Goal: Information Seeking & Learning: Learn about a topic

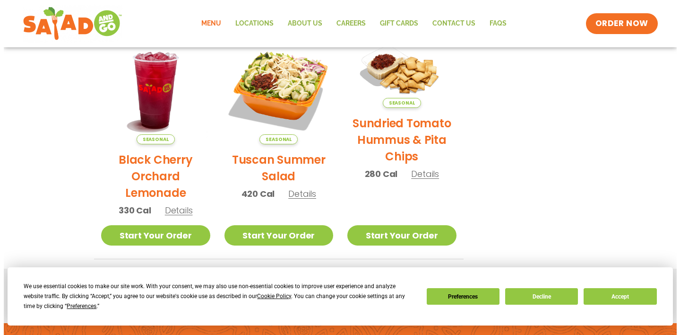
scroll to position [473, 0]
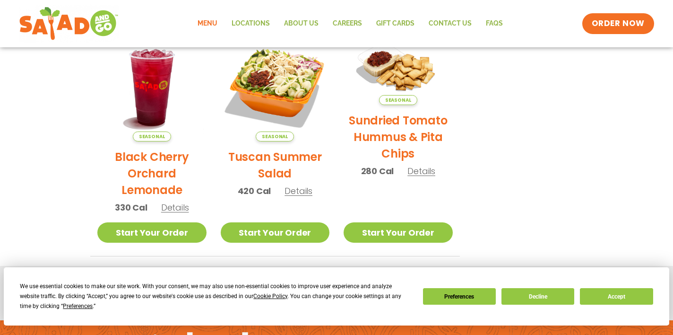
click at [301, 191] on span "Details" at bounding box center [299, 191] width 28 height 12
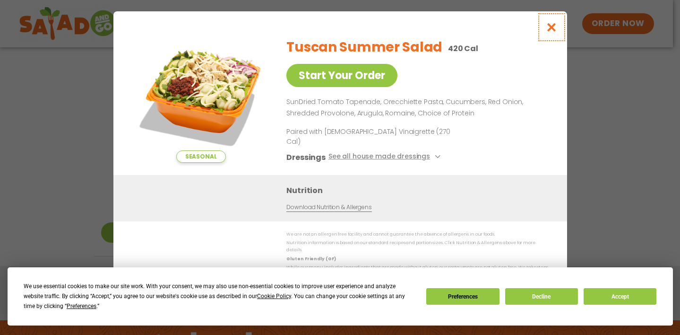
click at [550, 32] on icon "Close modal" at bounding box center [551, 27] width 12 height 10
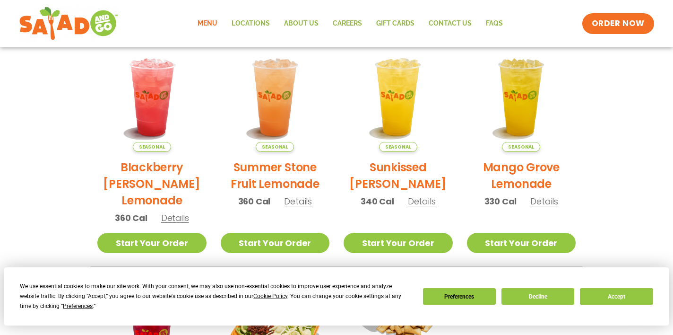
scroll to position [0, 0]
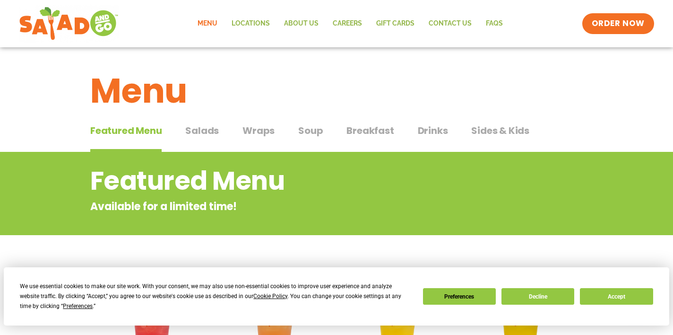
click at [212, 137] on span "Salads" at bounding box center [202, 130] width 34 height 14
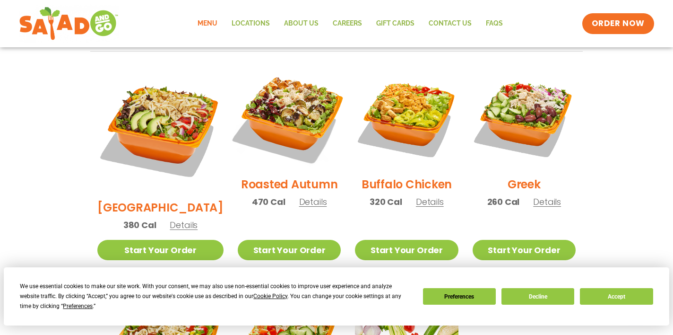
scroll to position [473, 0]
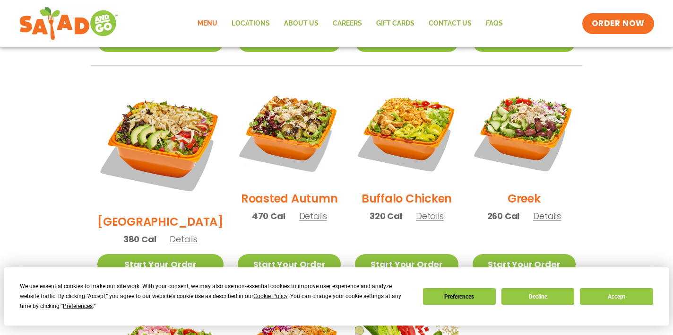
click at [306, 210] on span "Details" at bounding box center [313, 216] width 28 height 12
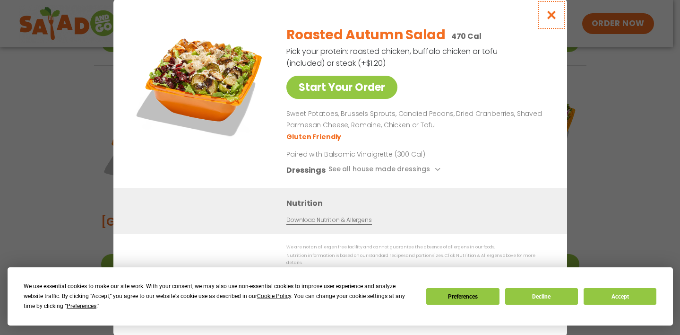
click at [554, 19] on icon "Close modal" at bounding box center [551, 15] width 12 height 10
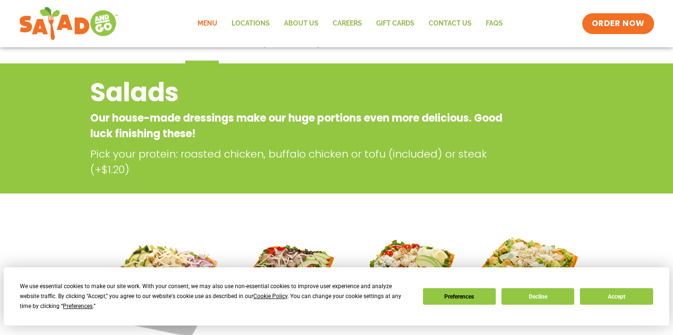
scroll to position [0, 0]
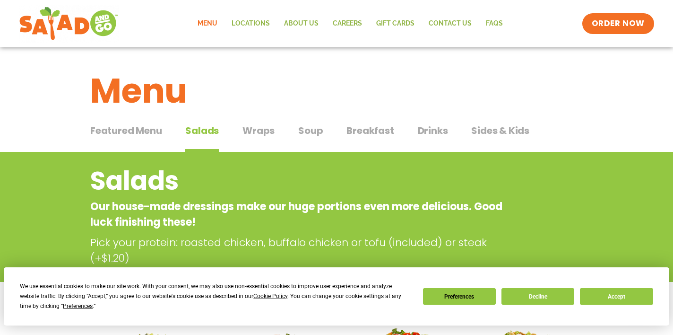
click at [251, 133] on span "Wraps" at bounding box center [258, 130] width 32 height 14
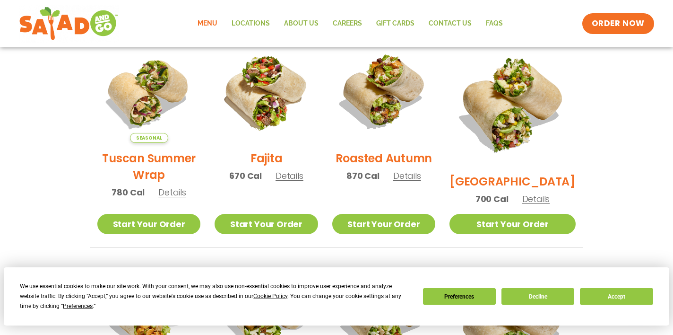
scroll to position [47, 0]
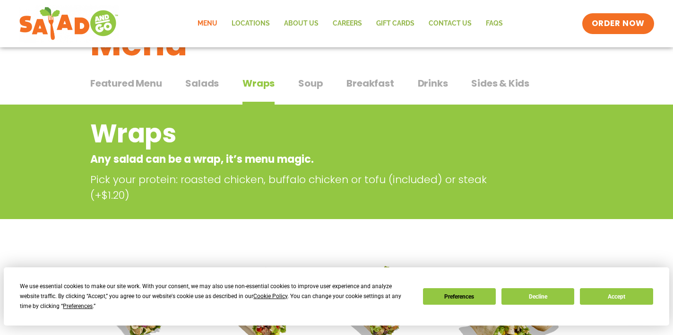
click at [310, 83] on span "Soup" at bounding box center [310, 83] width 25 height 14
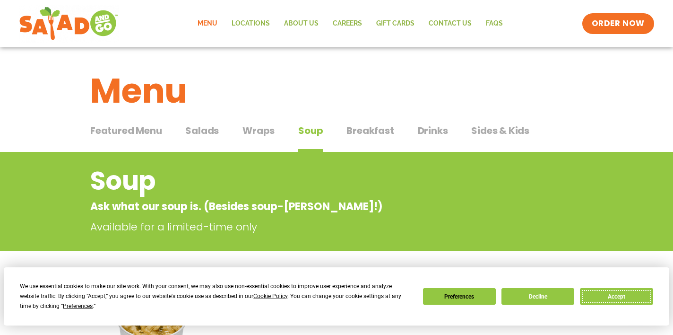
click at [620, 293] on button "Accept" at bounding box center [616, 296] width 73 height 17
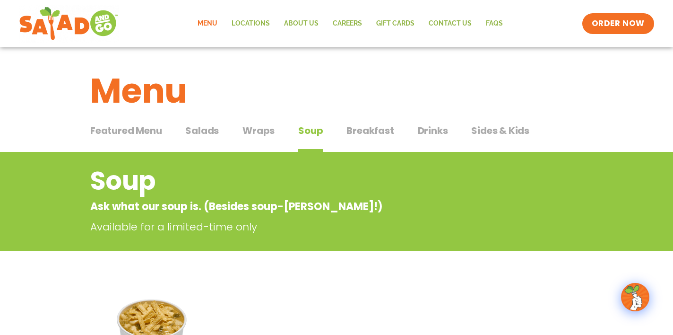
click at [358, 127] on span "Breakfast" at bounding box center [369, 130] width 47 height 14
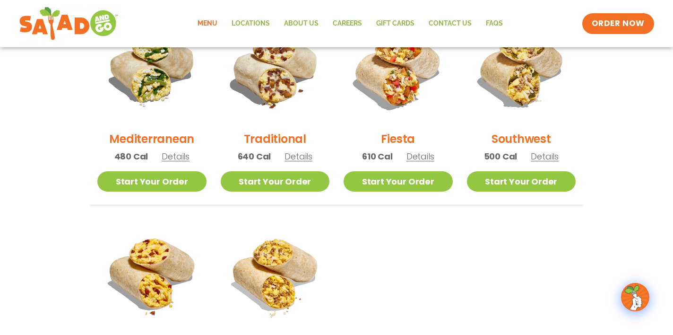
scroll to position [284, 0]
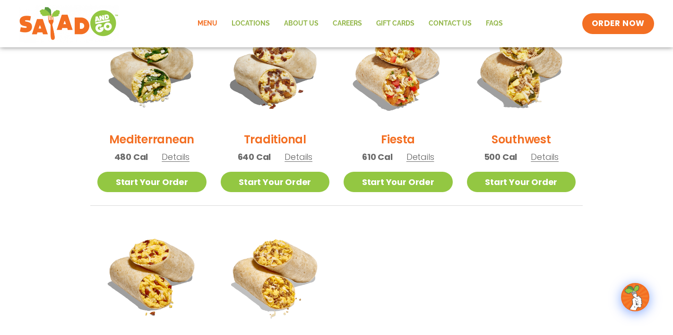
click at [301, 159] on span "Details" at bounding box center [299, 157] width 28 height 12
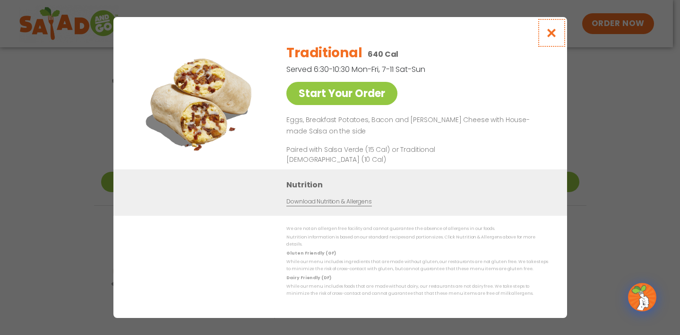
click at [555, 30] on button "Close modal" at bounding box center [551, 33] width 31 height 32
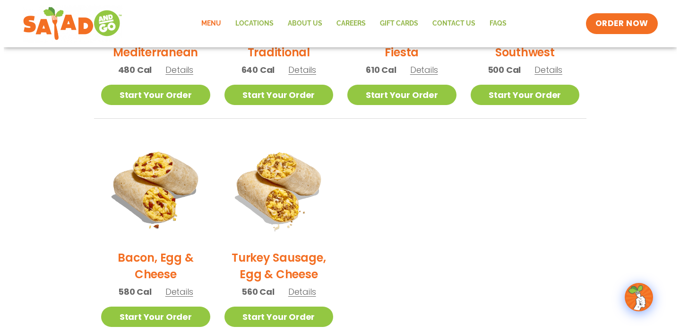
scroll to position [378, 0]
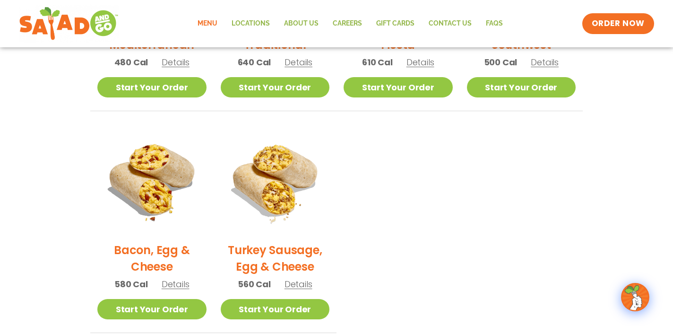
click at [175, 282] on span "Details" at bounding box center [176, 284] width 28 height 12
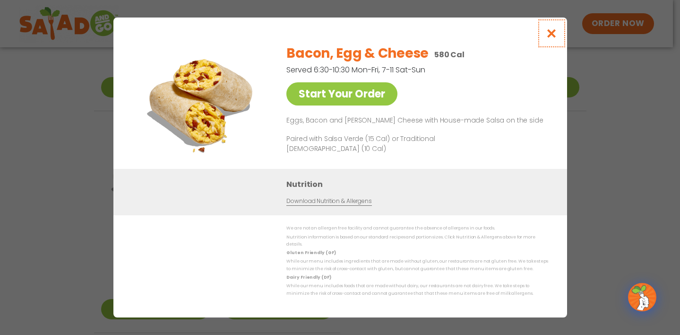
click at [550, 34] on icon "Close modal" at bounding box center [551, 33] width 12 height 10
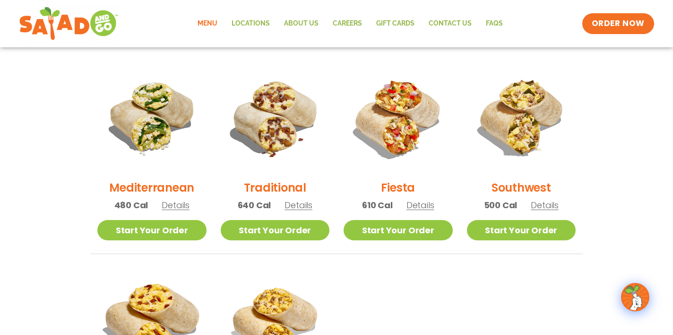
scroll to position [234, 0]
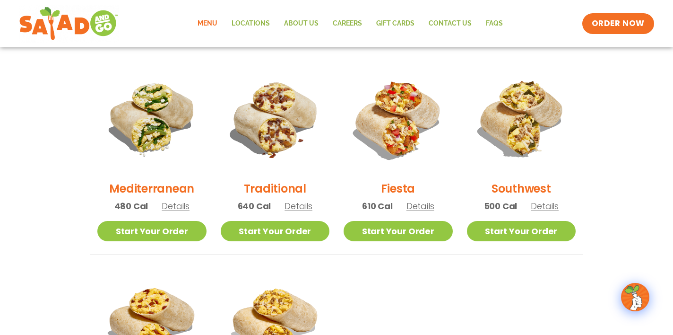
click at [552, 205] on span "Details" at bounding box center [545, 206] width 28 height 12
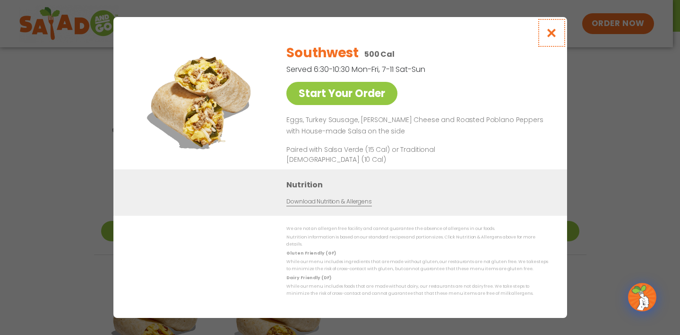
click at [552, 38] on icon "Close modal" at bounding box center [551, 33] width 12 height 10
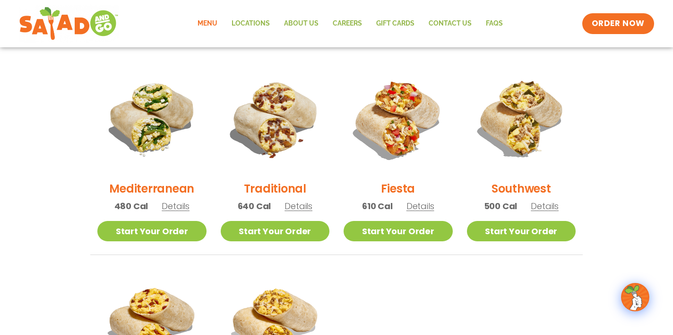
click at [170, 206] on span "Details" at bounding box center [176, 206] width 28 height 12
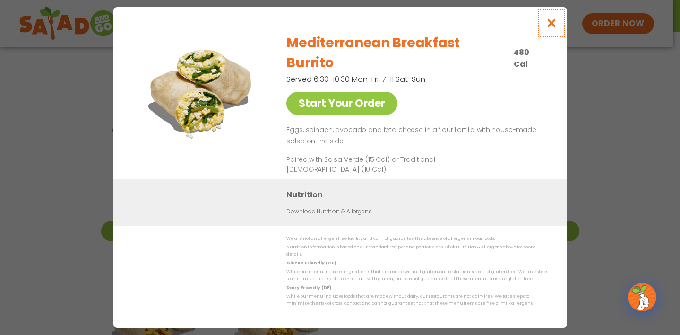
click at [550, 26] on button "Close modal" at bounding box center [551, 23] width 31 height 32
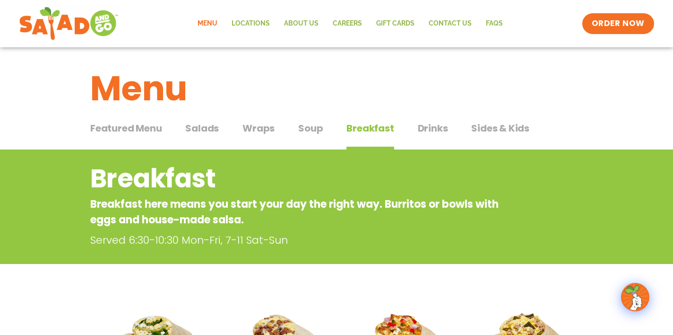
scroll to position [0, 0]
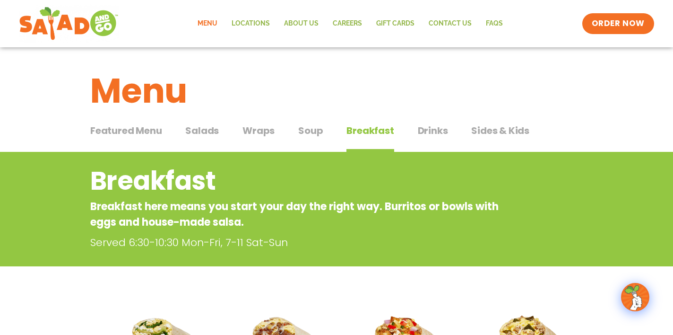
click at [439, 136] on span "Drinks" at bounding box center [433, 130] width 30 height 14
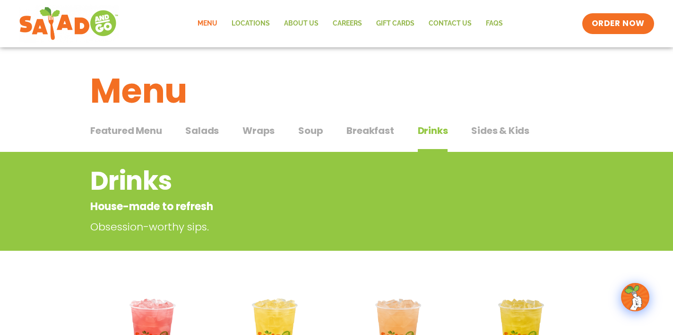
click at [498, 130] on span "Sides & Kids" at bounding box center [500, 130] width 58 height 14
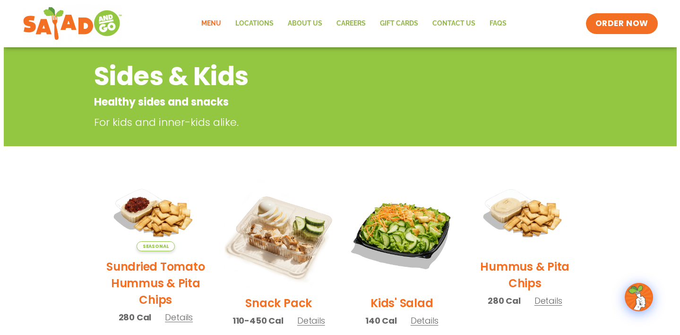
scroll to position [189, 0]
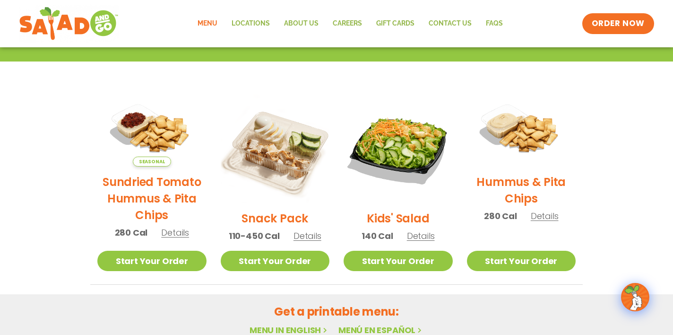
click at [425, 236] on span "Details" at bounding box center [421, 236] width 28 height 12
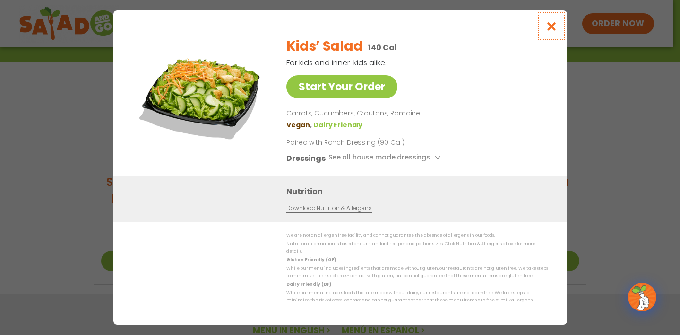
click at [552, 30] on icon "Close modal" at bounding box center [551, 26] width 12 height 10
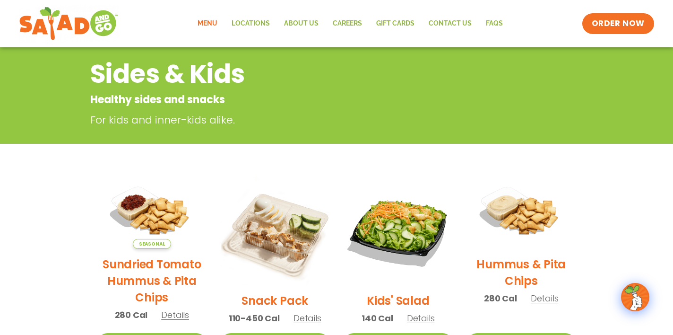
scroll to position [10, 0]
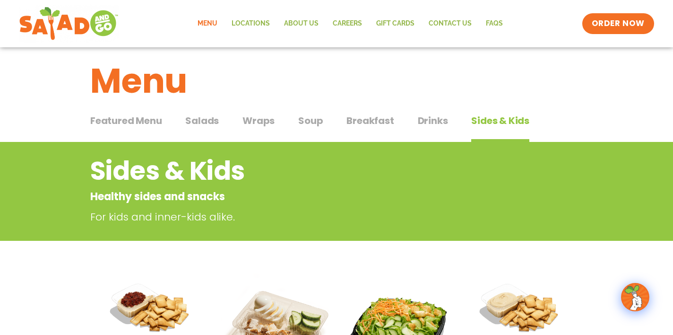
click at [107, 118] on span "Featured Menu" at bounding box center [125, 120] width 71 height 14
